Goal: Task Accomplishment & Management: Use online tool/utility

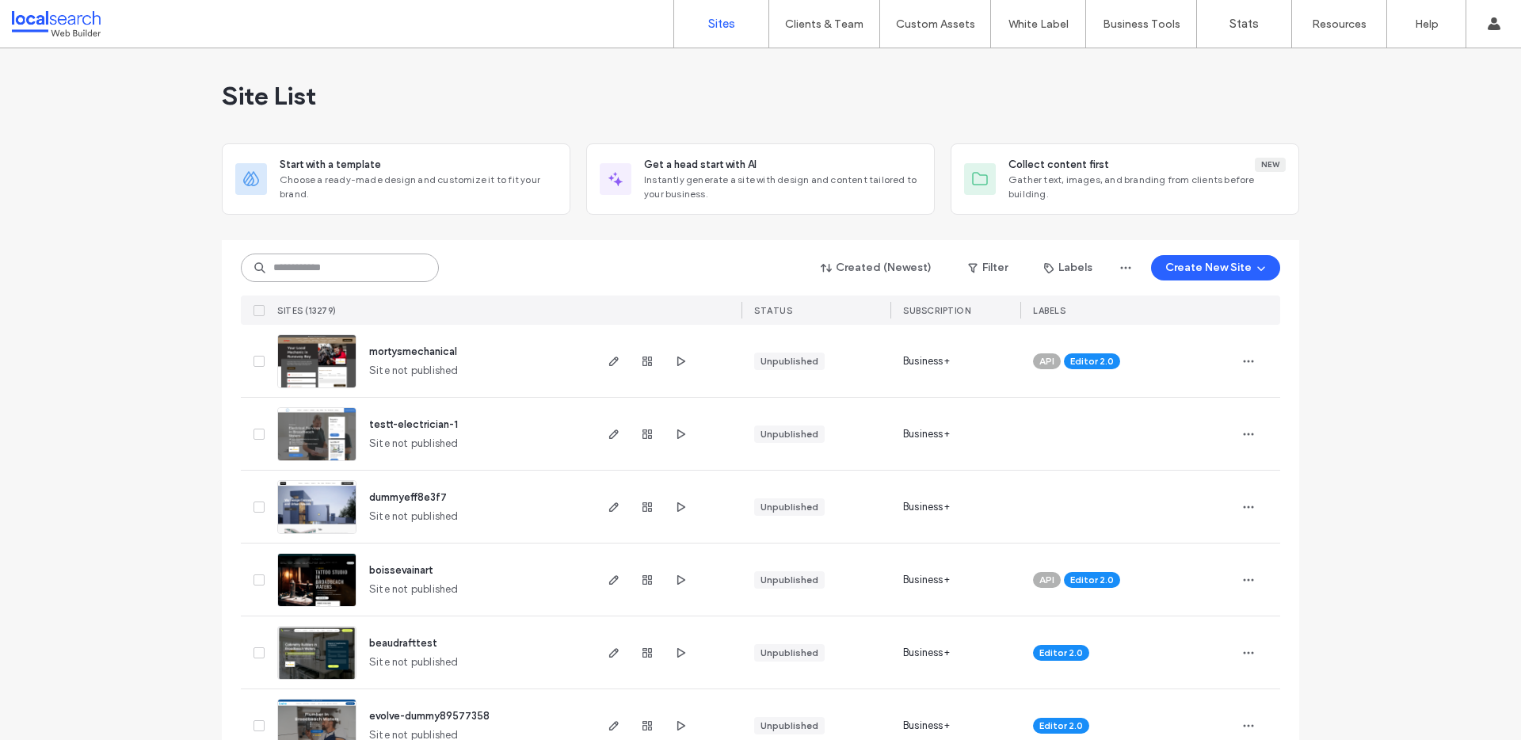
click at [296, 267] on input at bounding box center [340, 267] width 198 height 29
paste input "********"
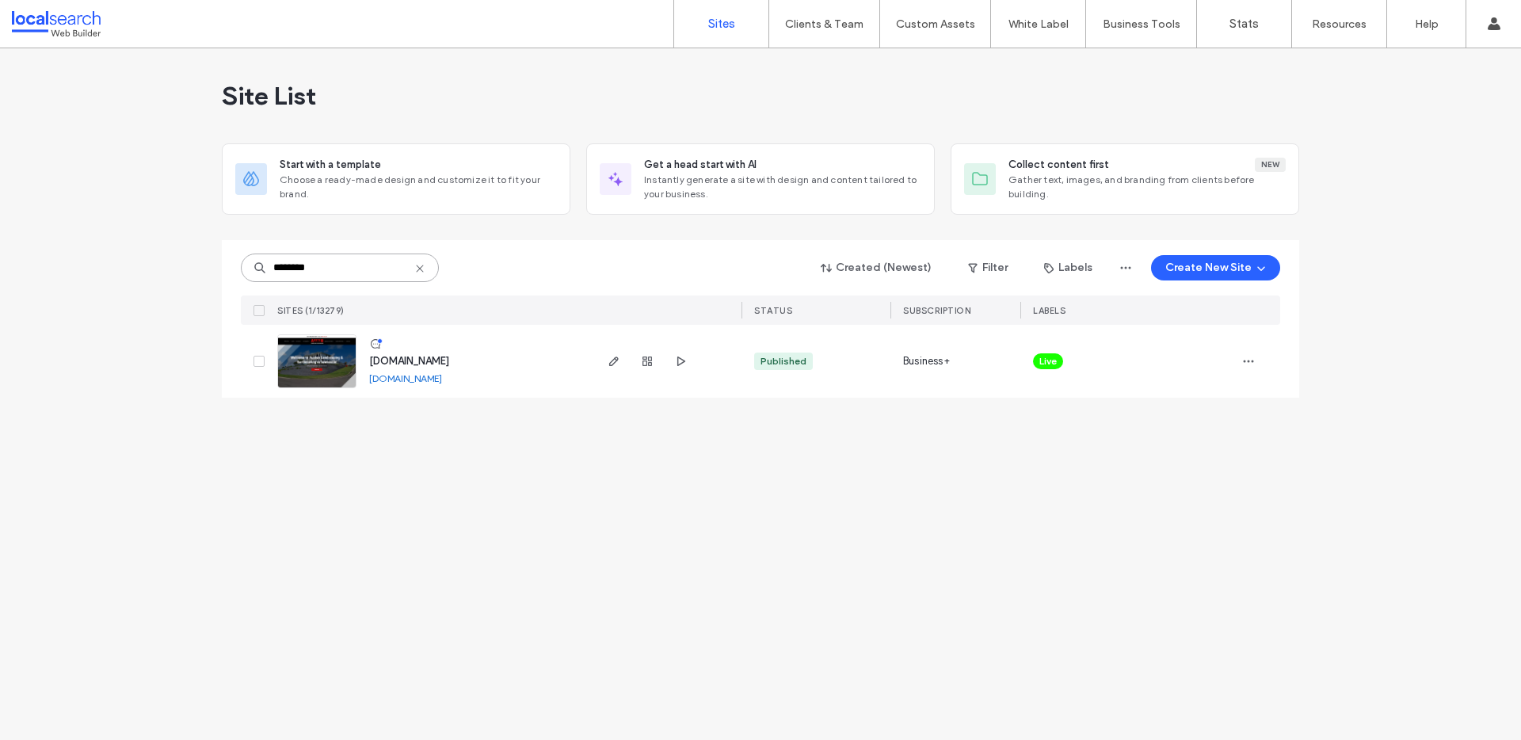
type input "********"
click at [615, 362] on use "button" at bounding box center [614, 361] width 10 height 10
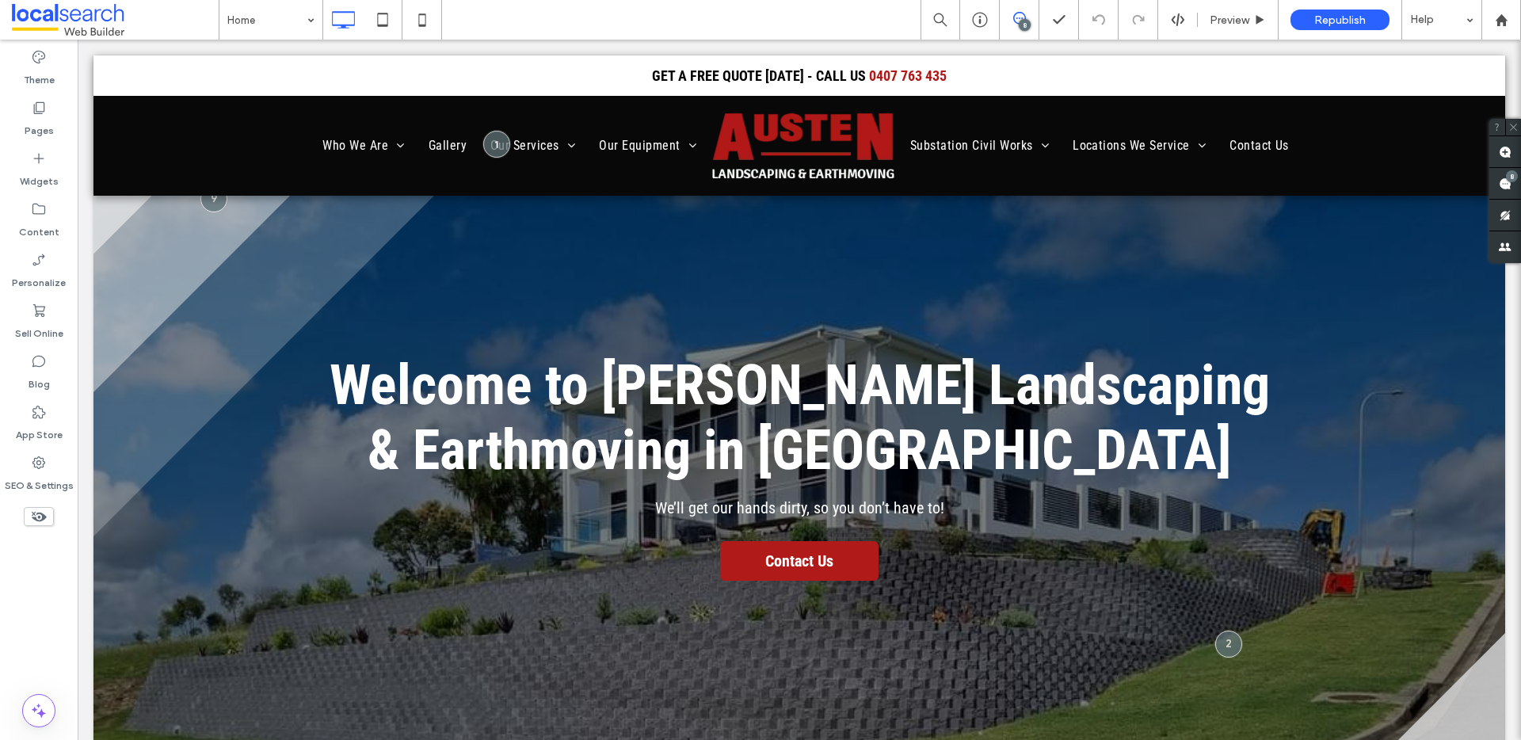
click at [1017, 23] on use at bounding box center [1019, 18] width 13 height 13
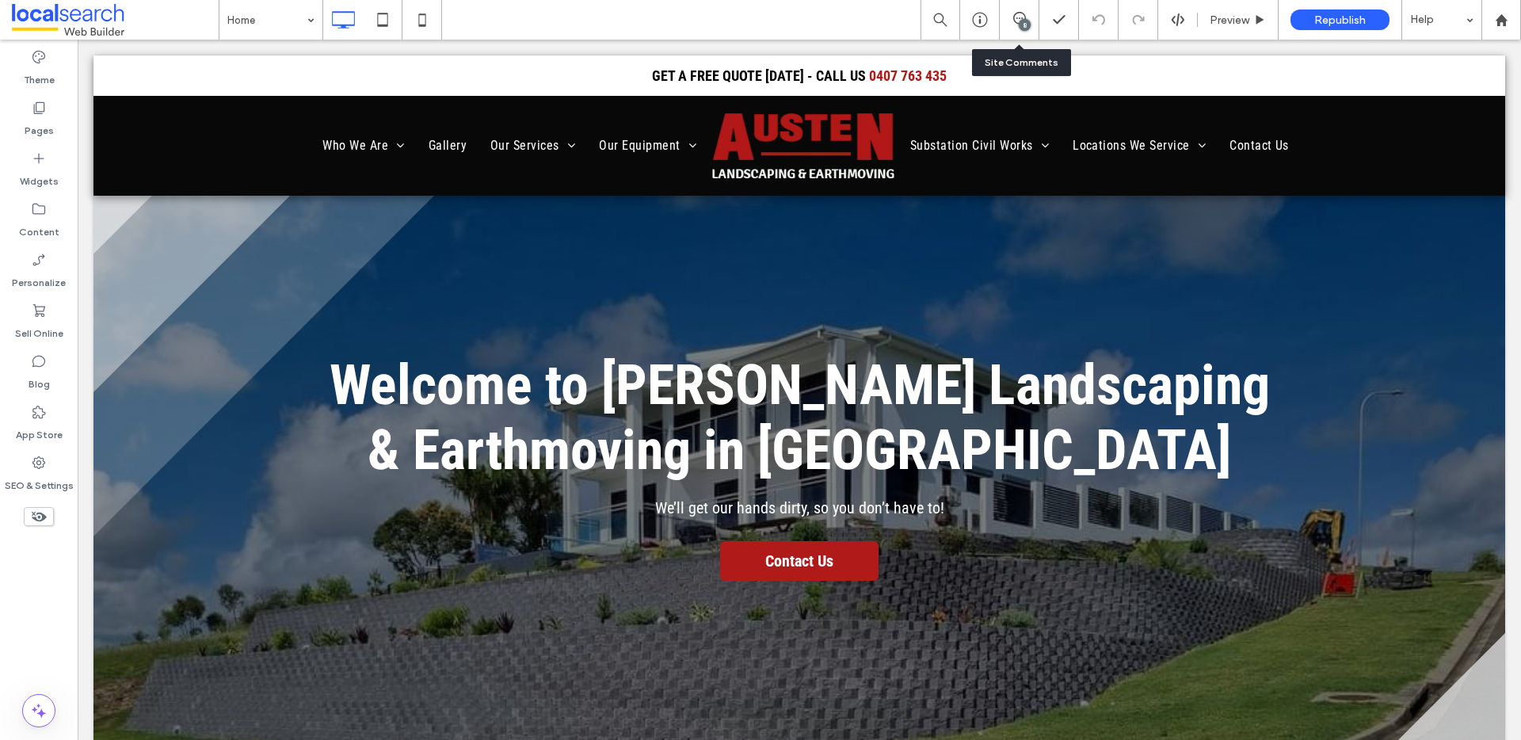
click at [1016, 26] on div "8" at bounding box center [1018, 20] width 39 height 16
click at [1013, 12] on icon at bounding box center [1019, 18] width 13 height 13
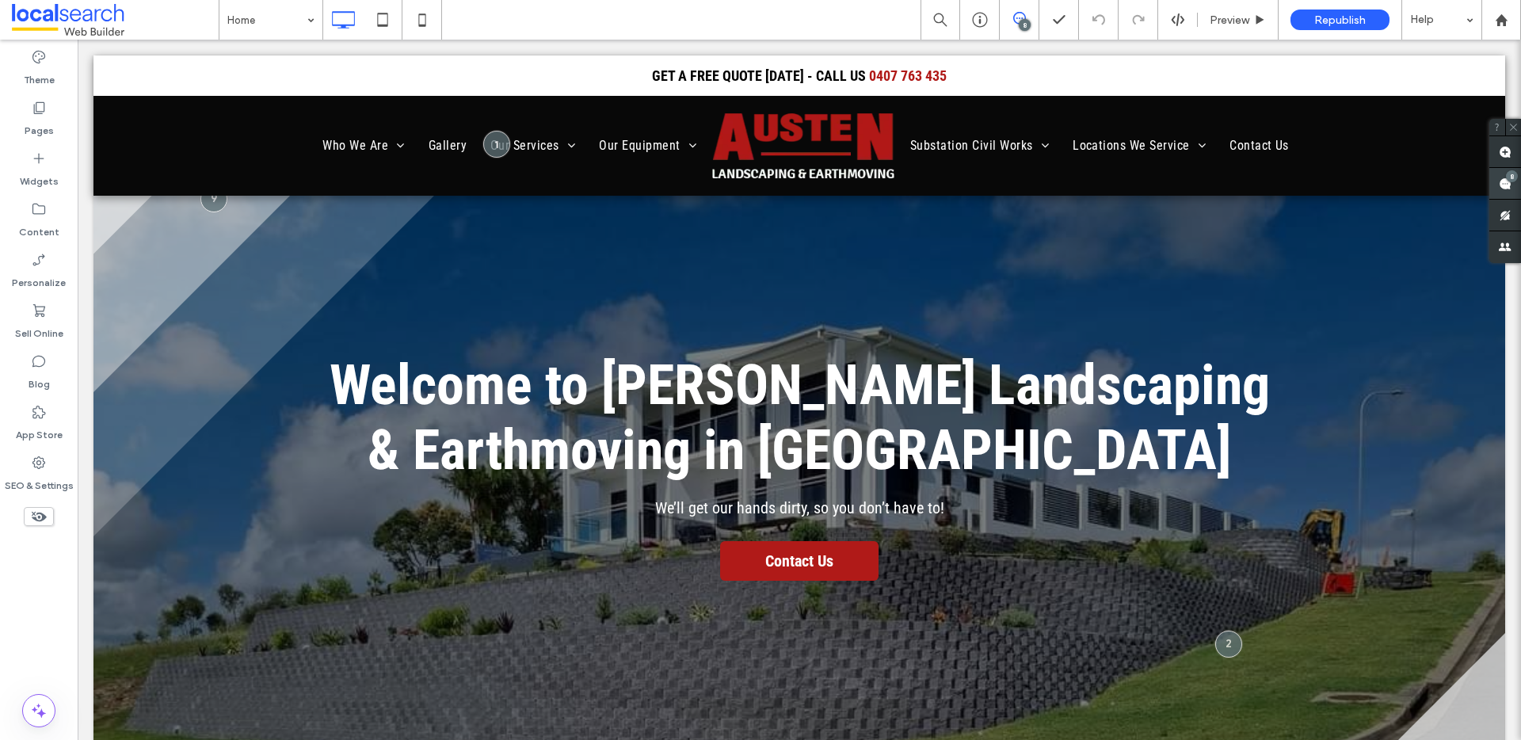
click at [1510, 177] on div "8" at bounding box center [1511, 176] width 12 height 12
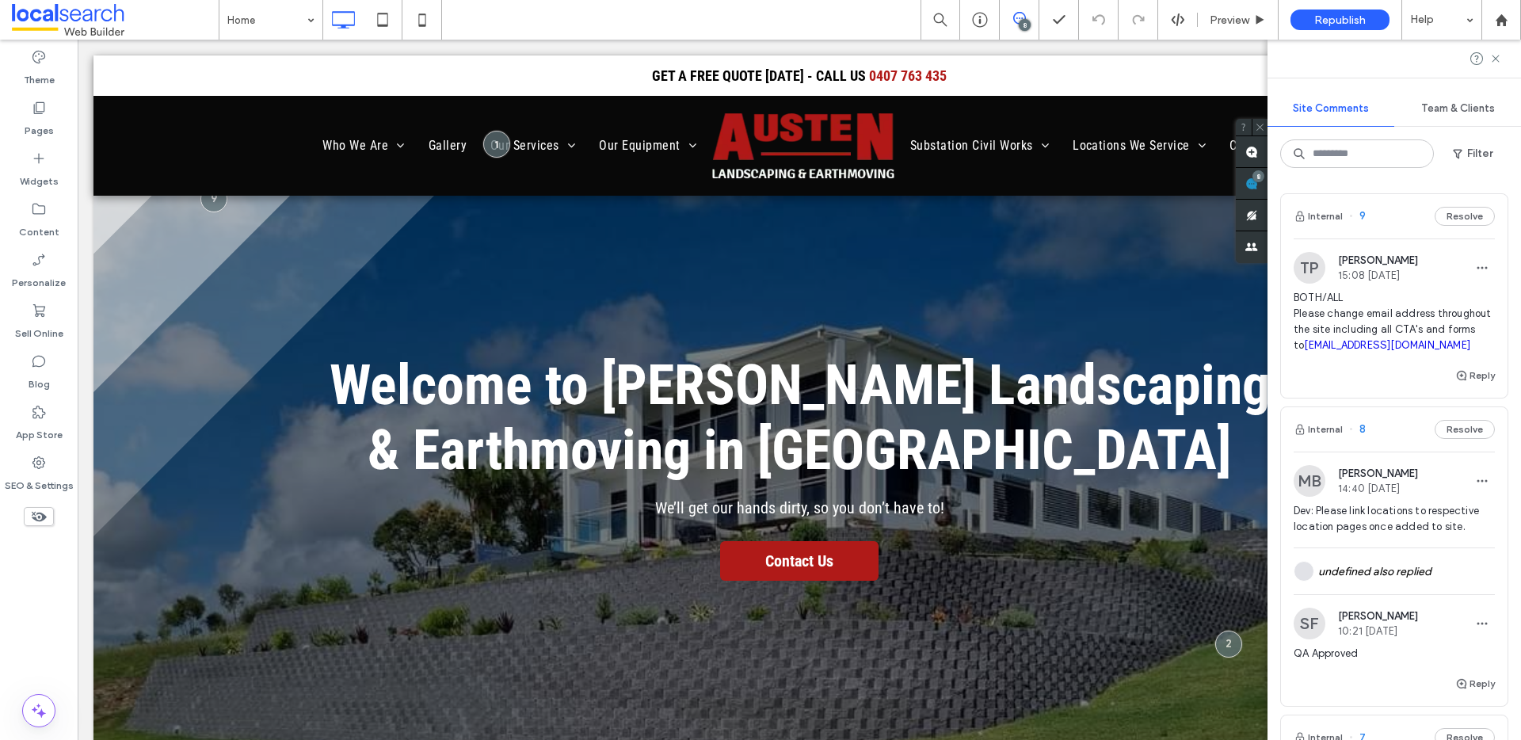
click at [1368, 310] on span "BOTH/ALL Please change email address throughout the site including all CTA's an…" at bounding box center [1393, 321] width 201 height 63
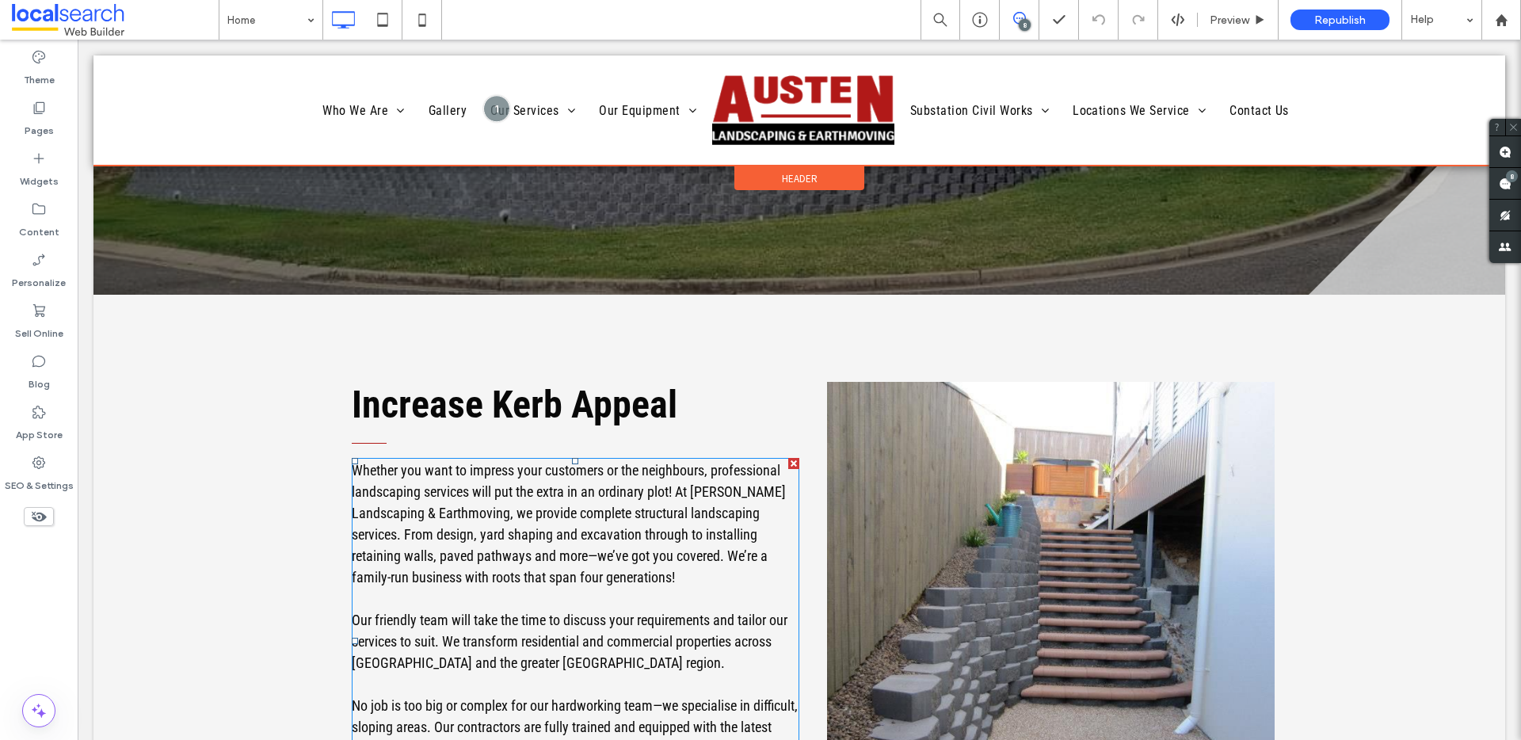
scroll to position [484, 0]
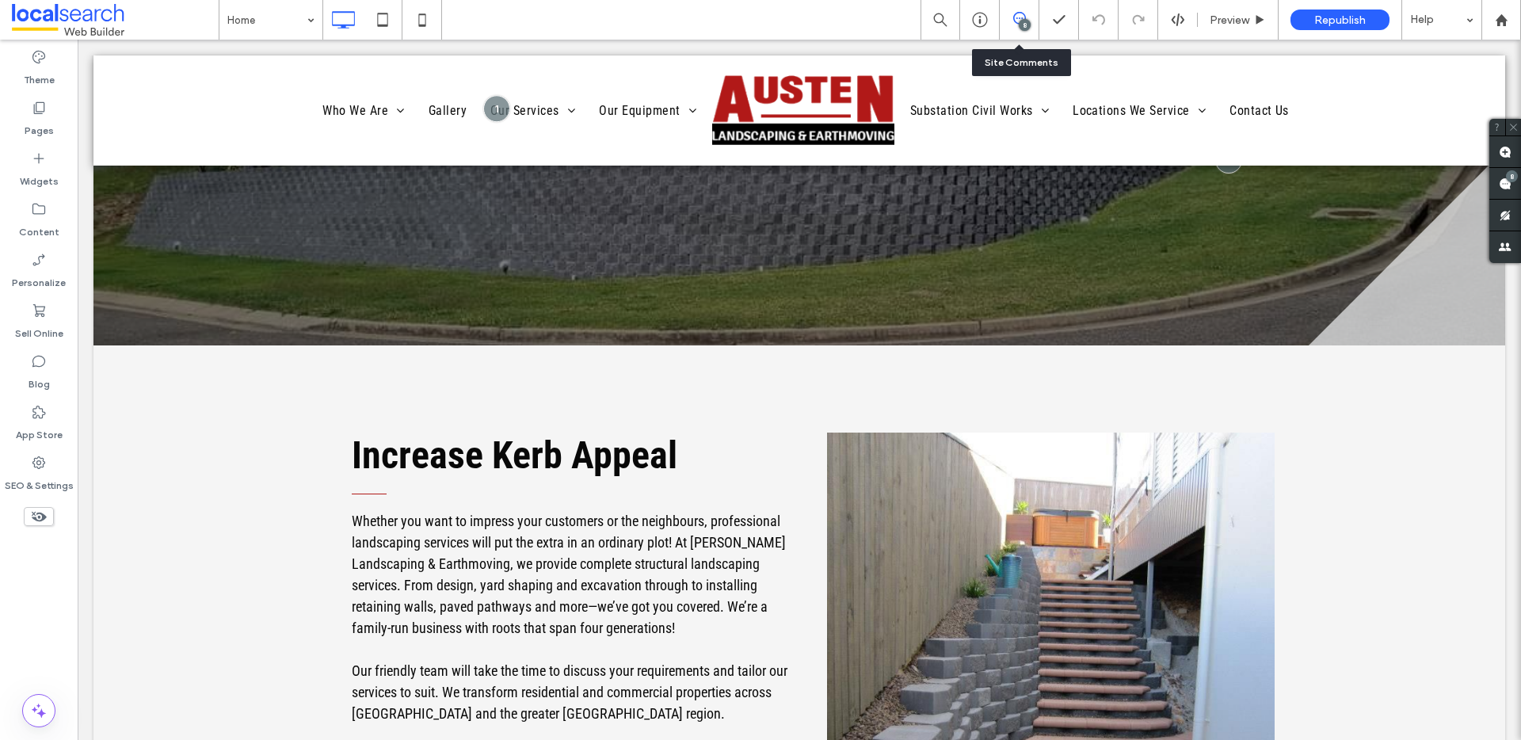
click at [1022, 22] on div "8" at bounding box center [1024, 25] width 12 height 12
click at [1508, 179] on div "8" at bounding box center [1511, 176] width 12 height 12
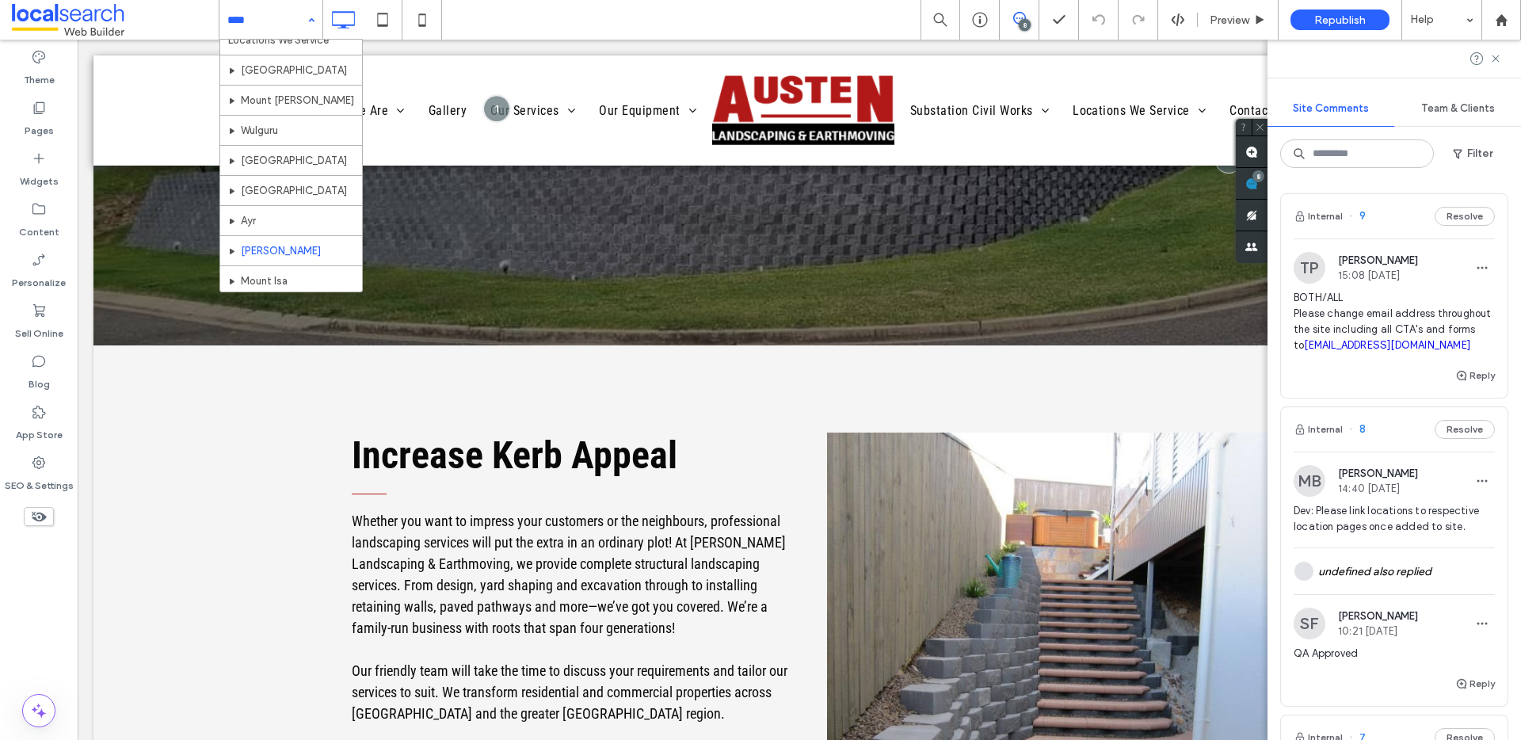
scroll to position [859, 0]
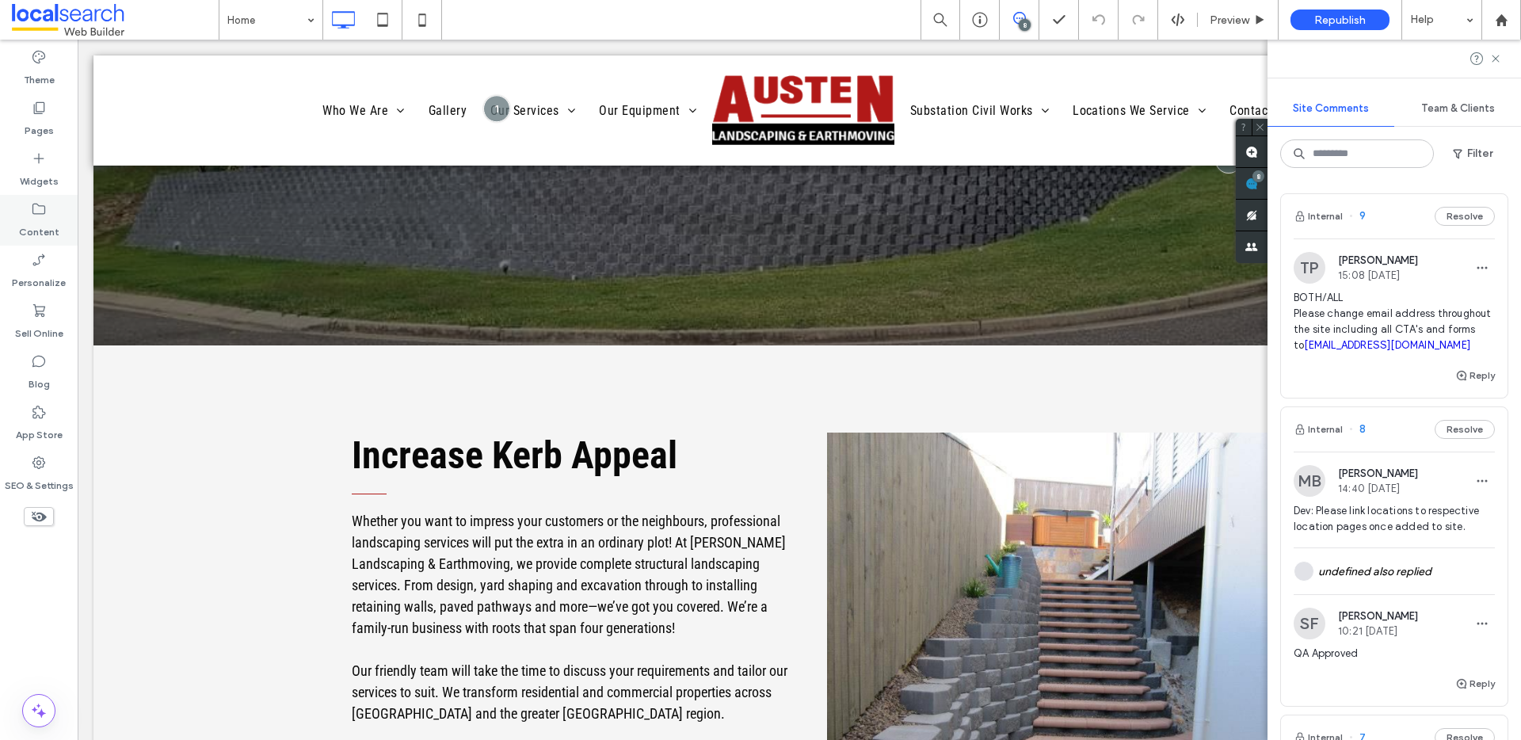
click at [52, 204] on div "Content" at bounding box center [39, 220] width 78 height 51
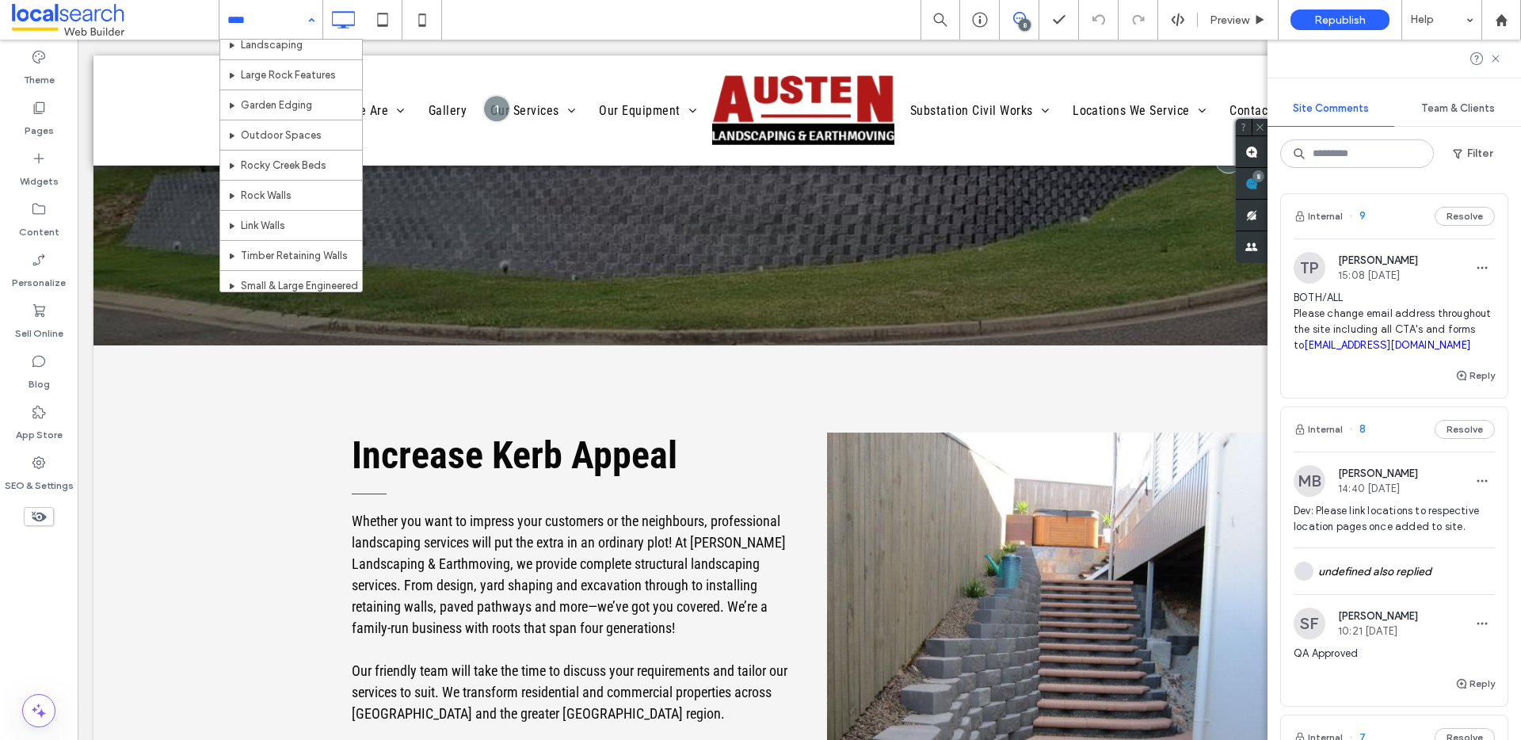
scroll to position [772, 0]
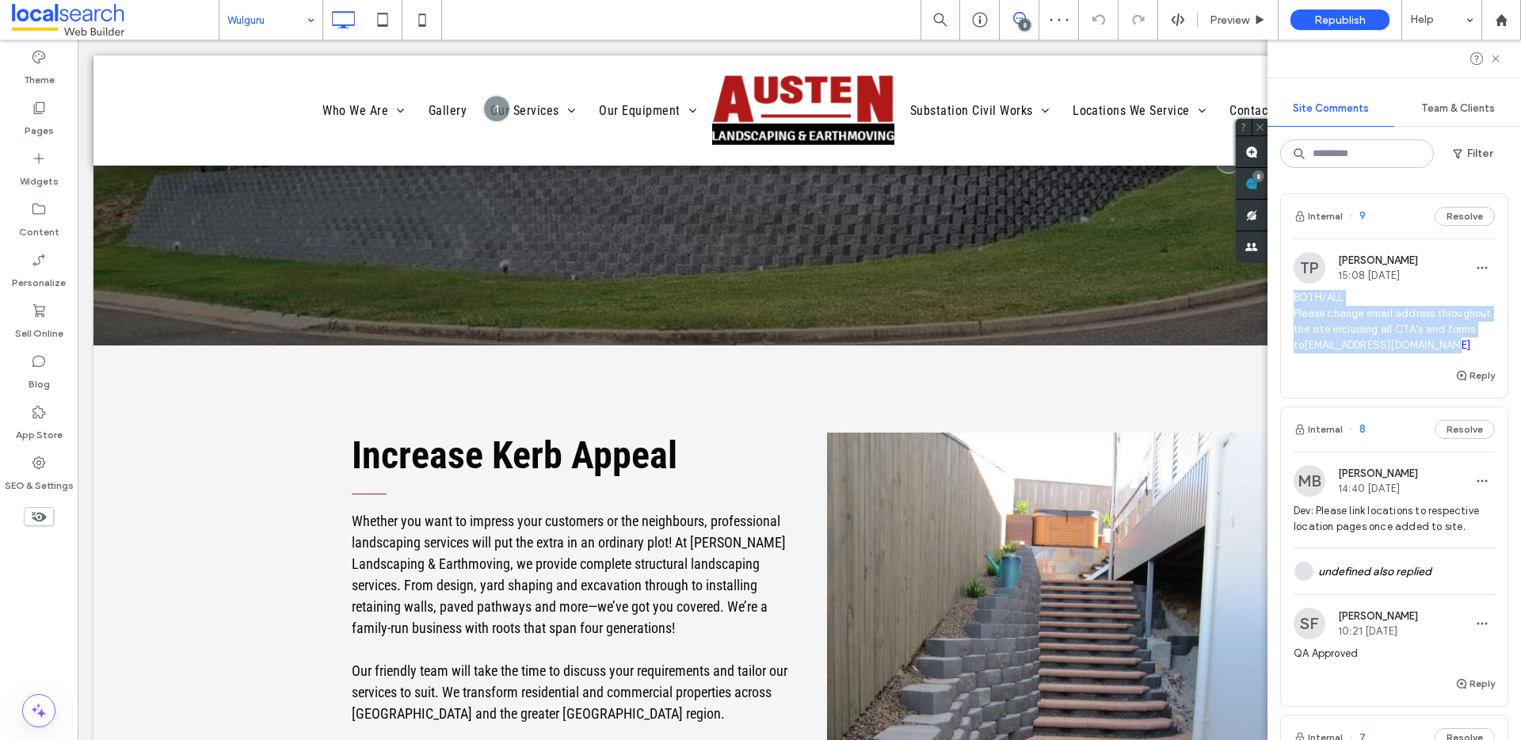
drag, startPoint x: 1293, startPoint y: 294, endPoint x: 1467, endPoint y: 364, distance: 186.9
click at [1463, 353] on span "BOTH/ALL Please change email address throughout the site including all CTA's an…" at bounding box center [1393, 321] width 201 height 63
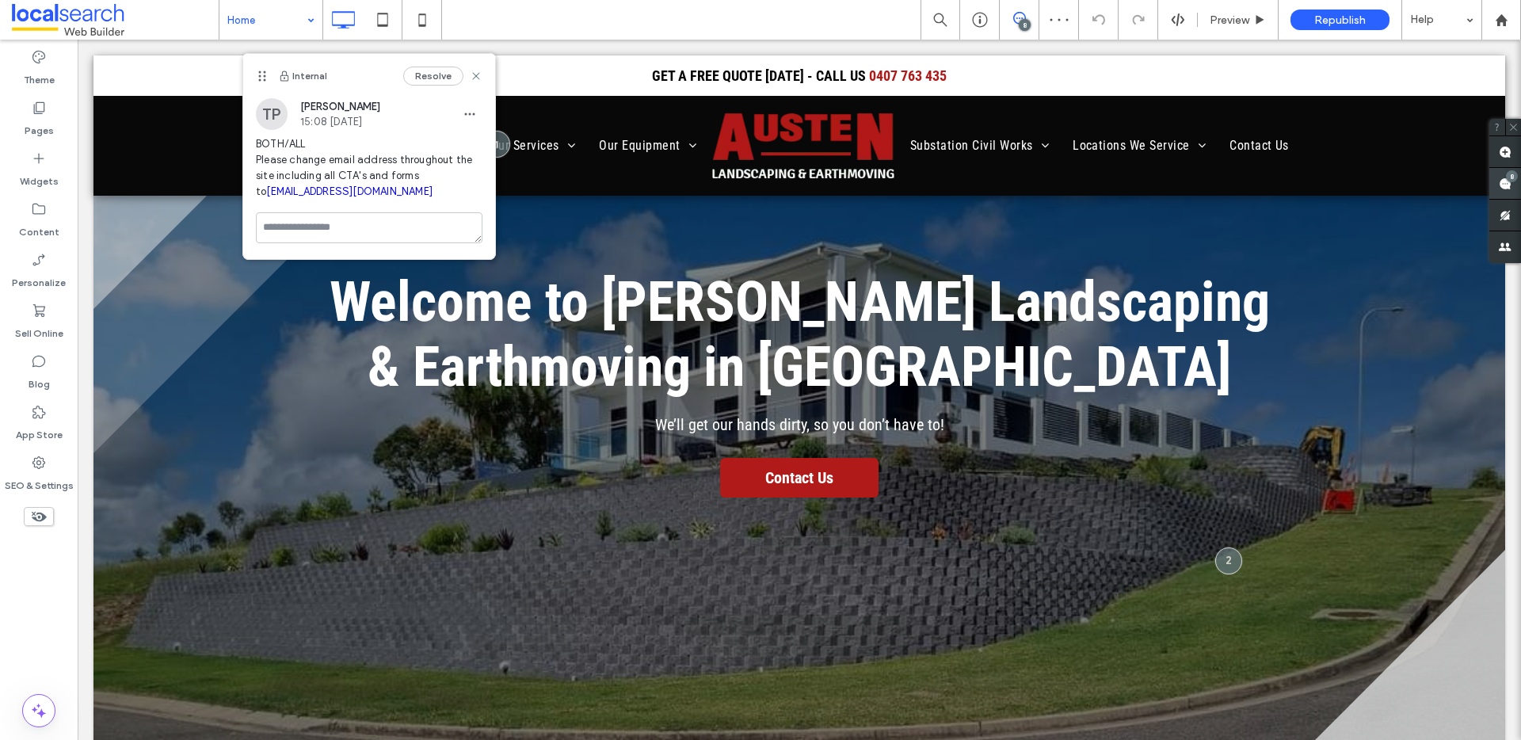
click at [1498, 179] on use at bounding box center [1504, 183] width 13 height 13
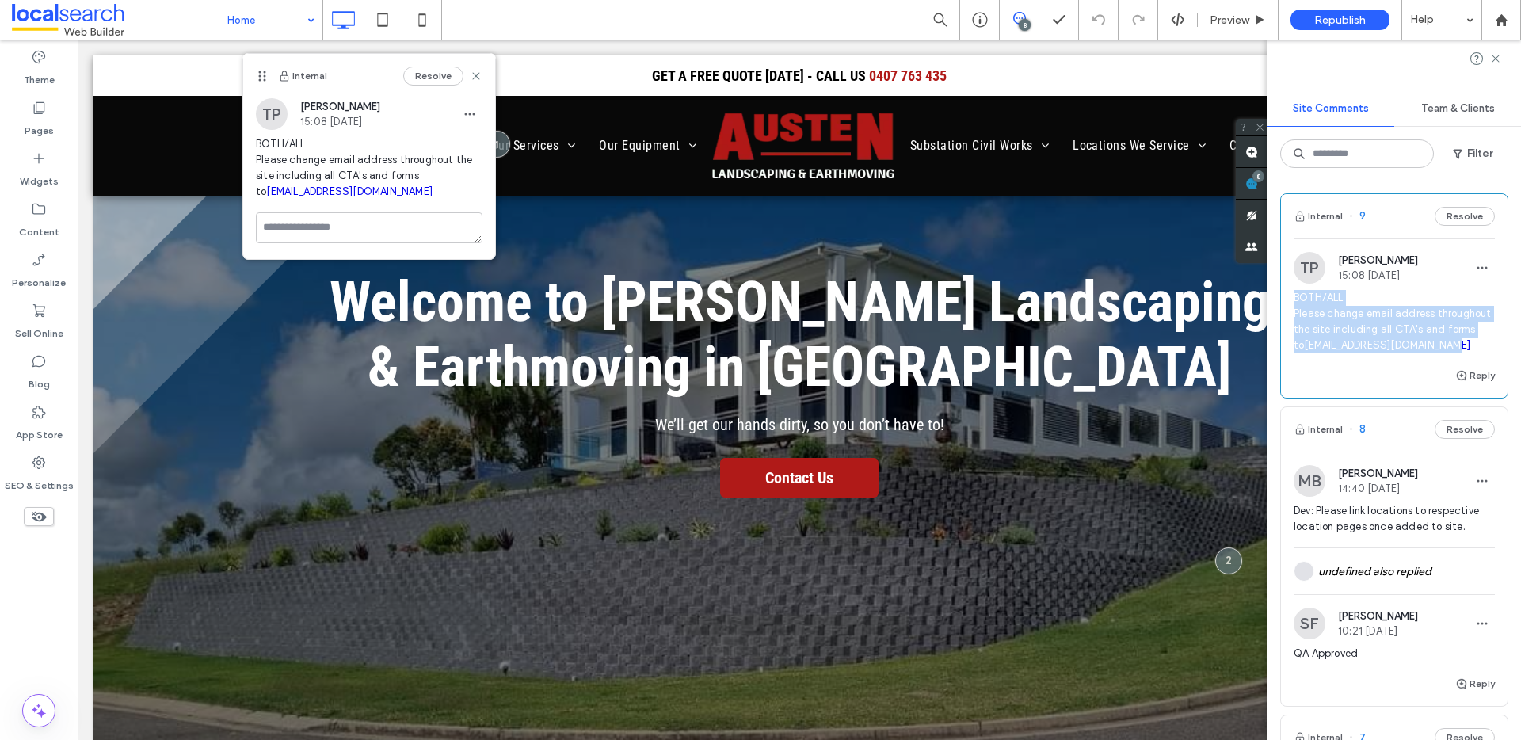
drag, startPoint x: 1295, startPoint y: 296, endPoint x: 1471, endPoint y: 363, distance: 188.0
click at [1471, 353] on span "BOTH/ALL Please change email address throughout the site including all CTA's an…" at bounding box center [1393, 321] width 201 height 63
click at [1449, 344] on span "BOTH/ALL Please change email address throughout the site including all CTA's an…" at bounding box center [1393, 321] width 201 height 63
